Goal: Information Seeking & Learning: Learn about a topic

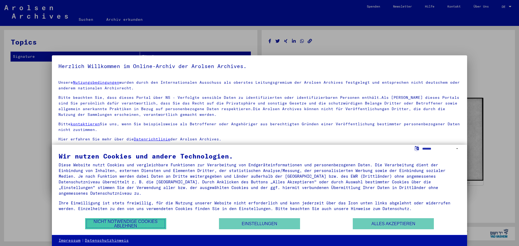
click at [112, 221] on button "Nicht notwendige Cookies ablehnen" at bounding box center [125, 223] width 81 height 11
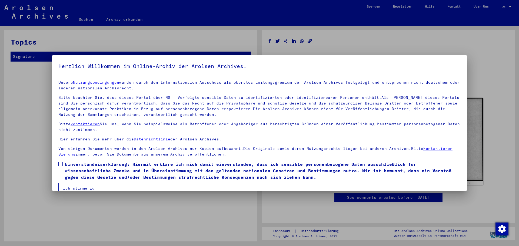
click at [111, 222] on div at bounding box center [259, 123] width 519 height 246
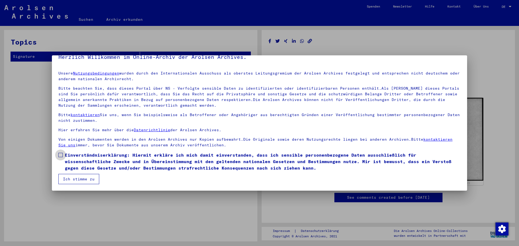
click at [123, 156] on span "Einverständniserklärung: Hiermit erkläre ich mich damit einverstanden, dass ich…" at bounding box center [262, 161] width 395 height 19
click at [88, 180] on button "Ich stimme zu" at bounding box center [78, 179] width 41 height 10
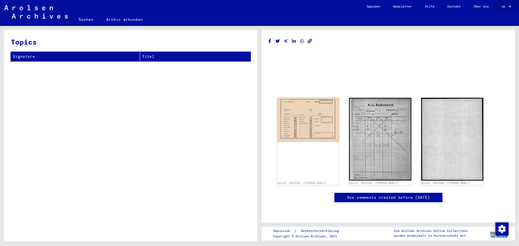
click at [509, 7] on div at bounding box center [509, 6] width 3 height 1
click at [503, 8] on span "English" at bounding box center [495, 10] width 13 height 4
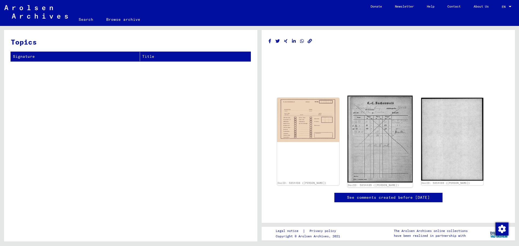
click at [387, 134] on img at bounding box center [379, 139] width 65 height 87
